Goal: Browse casually

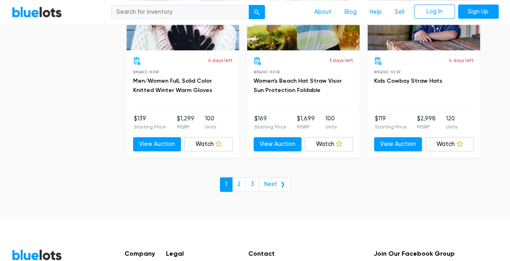
scroll to position [3585, 0]
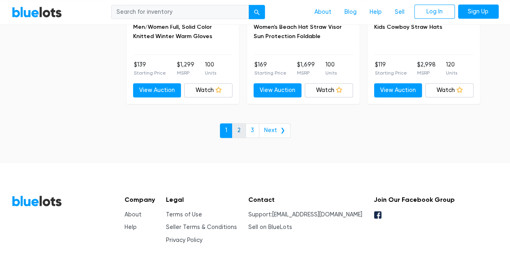
click at [240, 123] on link "2" at bounding box center [239, 130] width 14 height 15
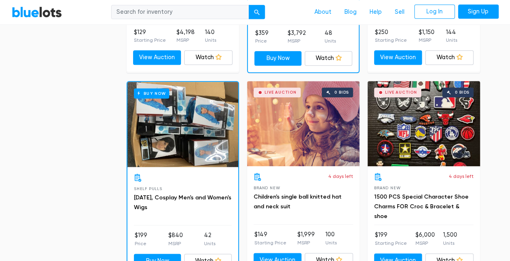
scroll to position [422, 0]
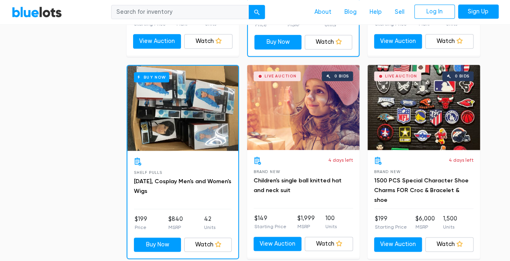
click at [424, 111] on div "Live Auction 0 bids" at bounding box center [424, 107] width 112 height 85
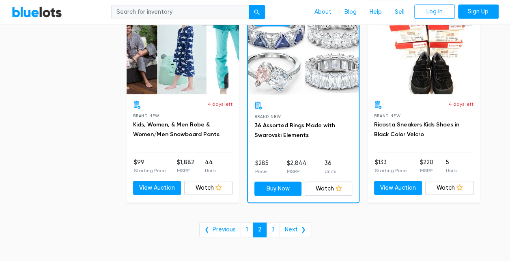
scroll to position [3304, 0]
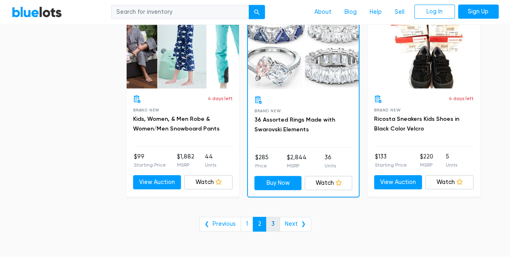
click at [273, 217] on link "3" at bounding box center [273, 224] width 14 height 15
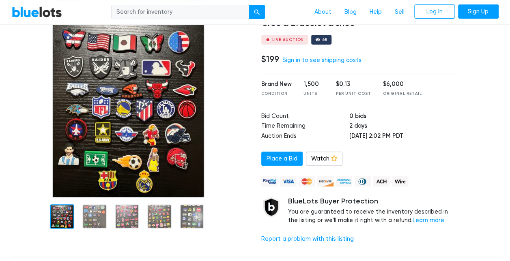
scroll to position [75, 0]
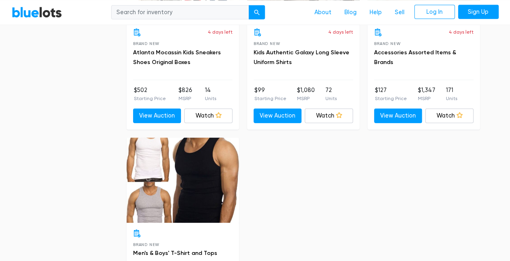
scroll to position [979, 0]
